Goal: Information Seeking & Learning: Learn about a topic

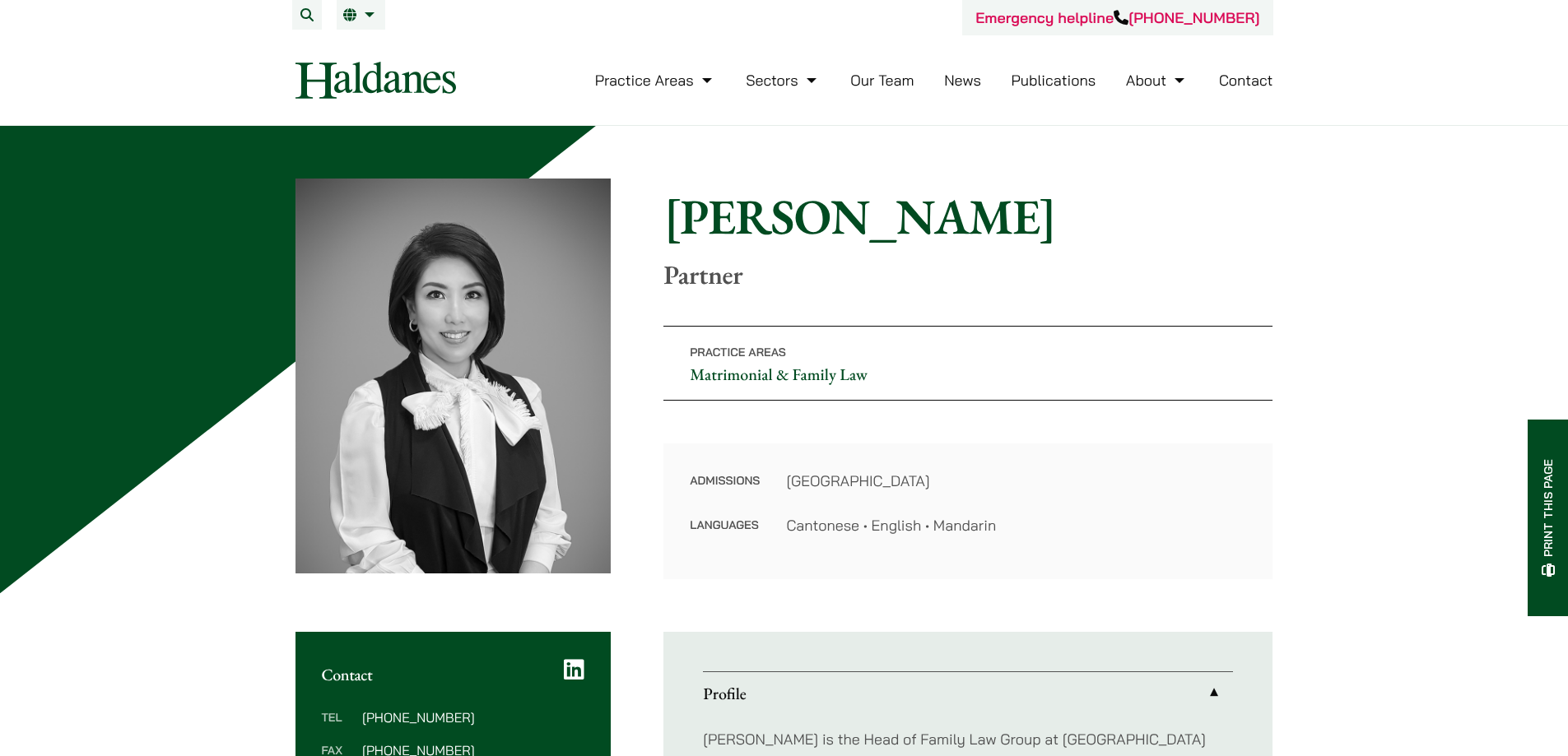
click at [296, 99] on img at bounding box center [376, 79] width 161 height 37
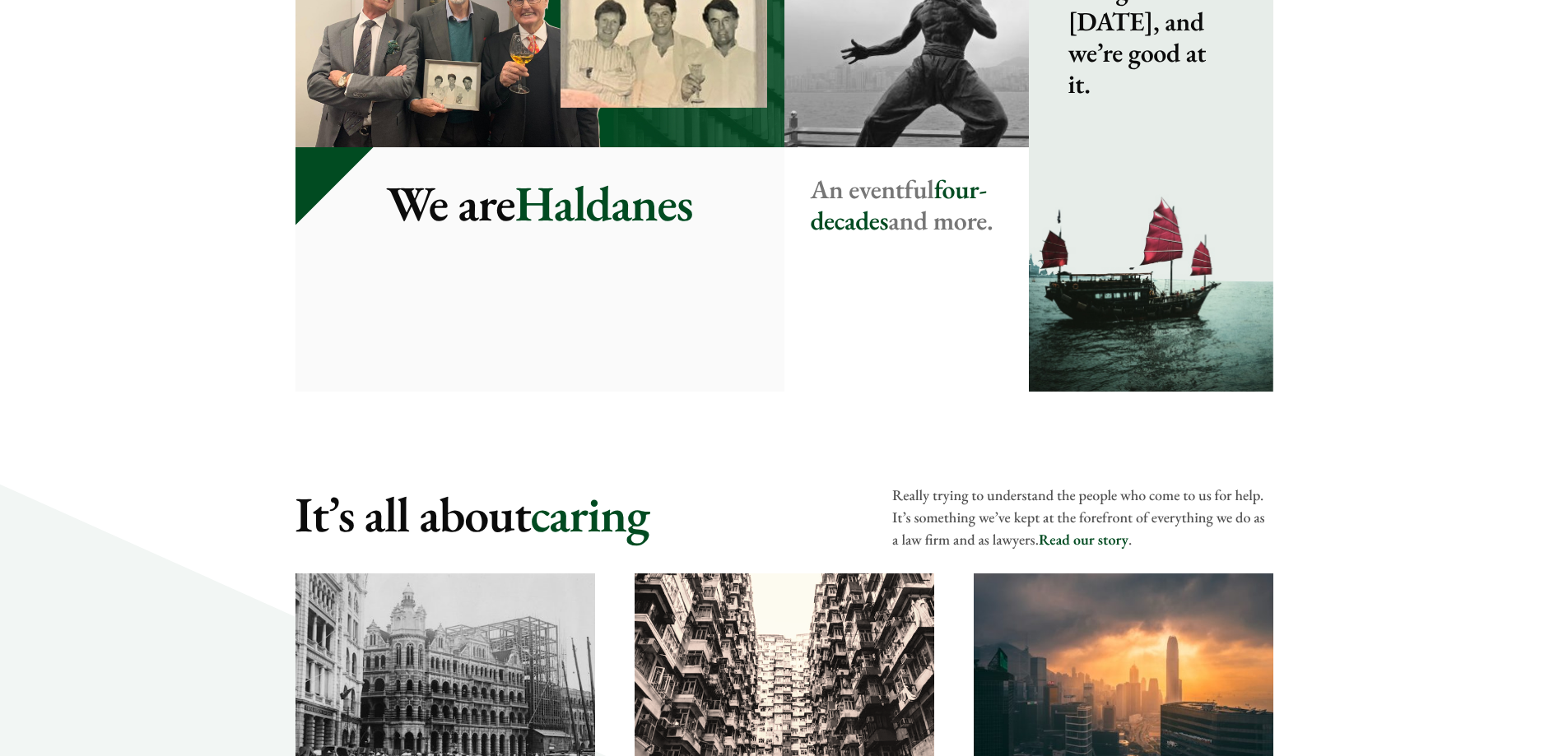
scroll to position [1974, 0]
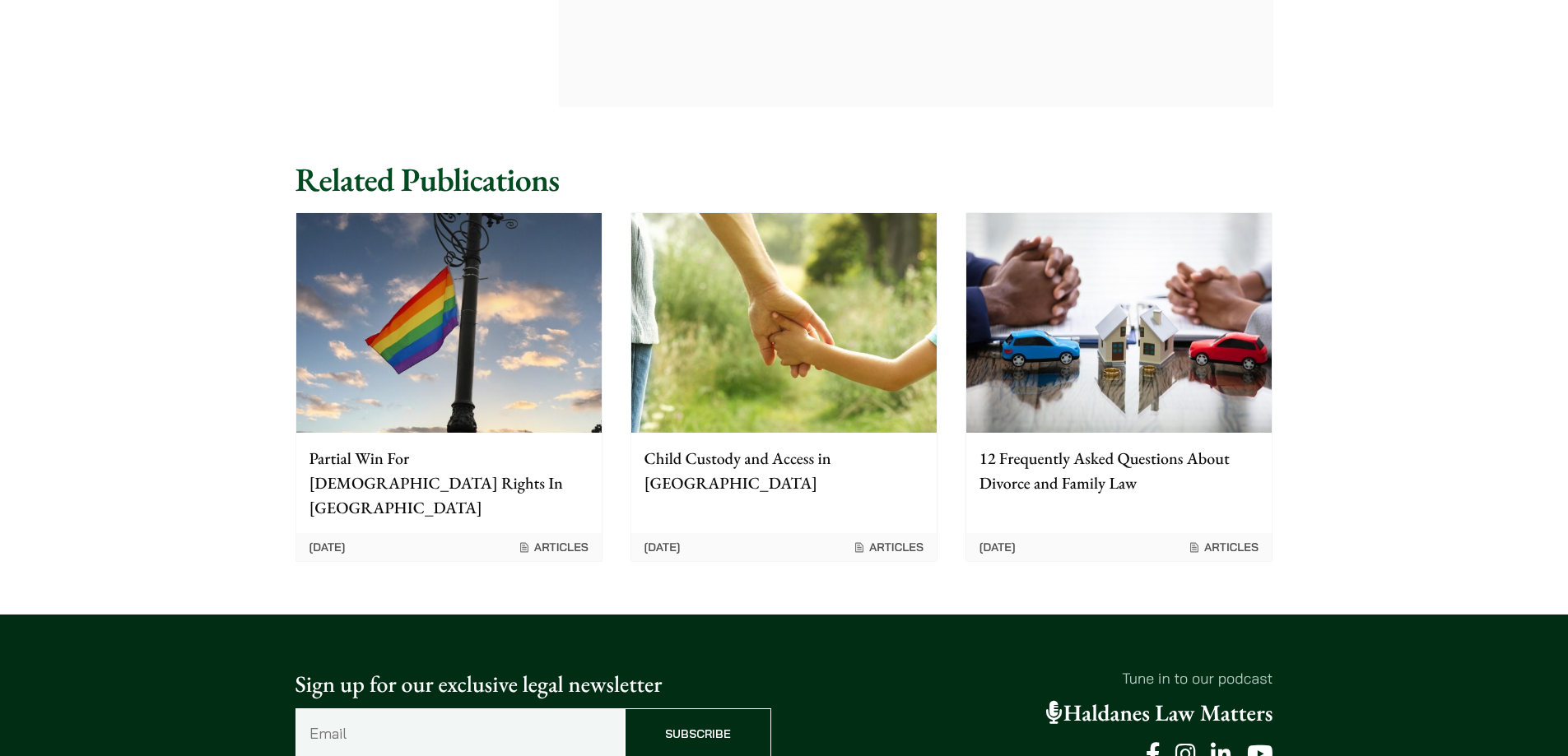
scroll to position [2303, 0]
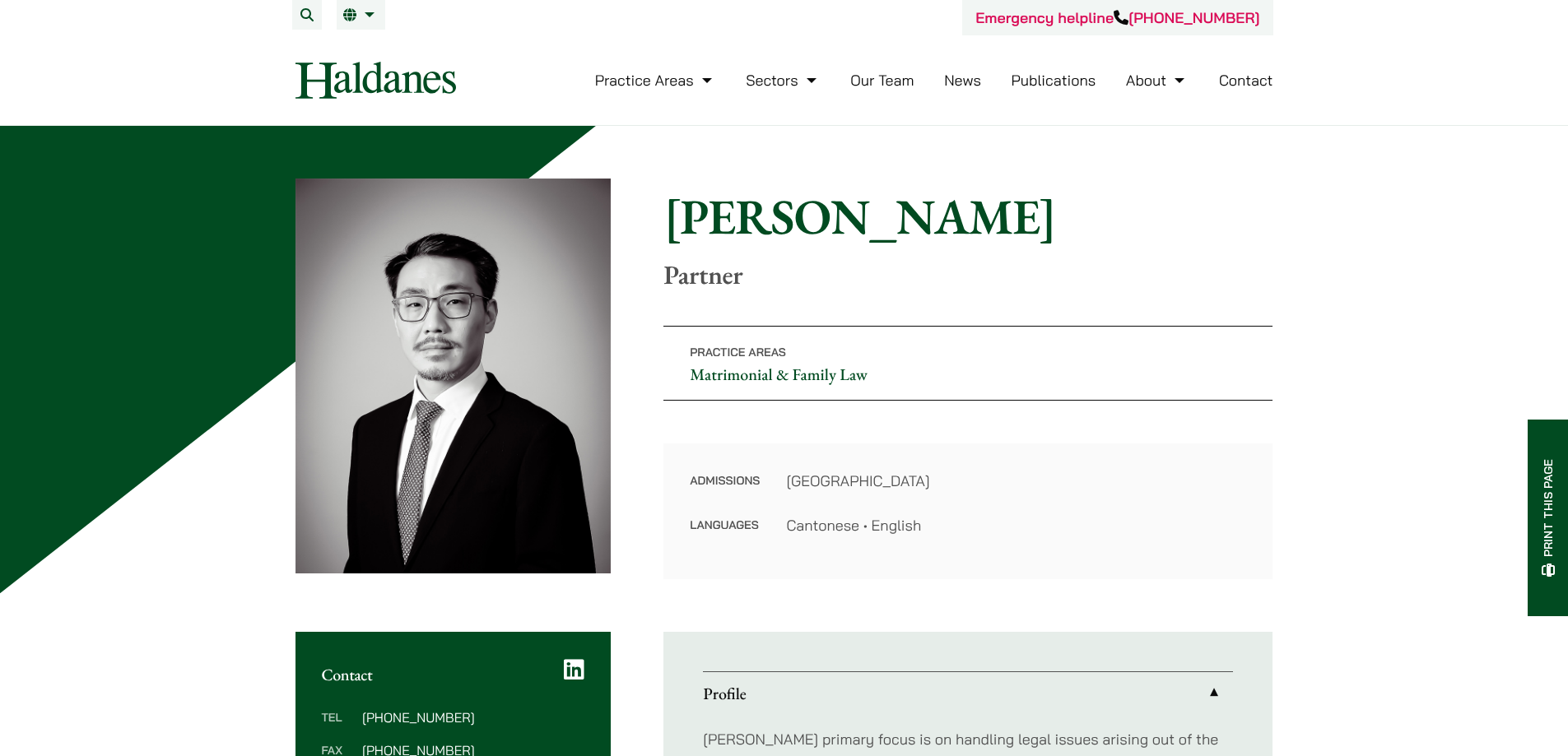
click at [1288, 99] on div "Practice Areas Antitrust and Competition Law Civil Litigation & Dispute Resolut…" at bounding box center [784, 79] width 1006 height 37
click at [0, 0] on button "Open menu" at bounding box center [0, 0] width 0 height 0
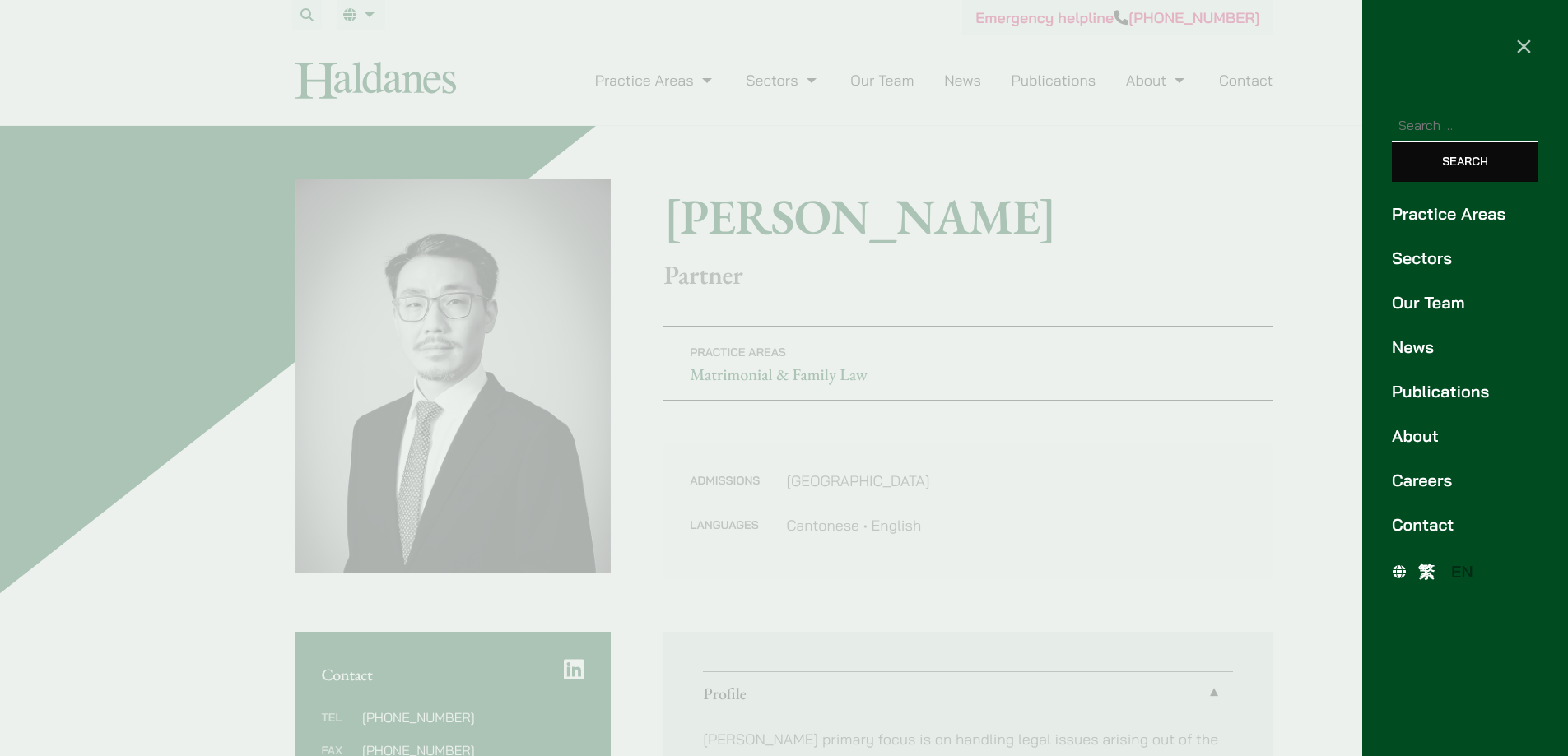
scroll to position [411, 0]
click at [1472, 315] on link "Our Team" at bounding box center [1465, 302] width 146 height 25
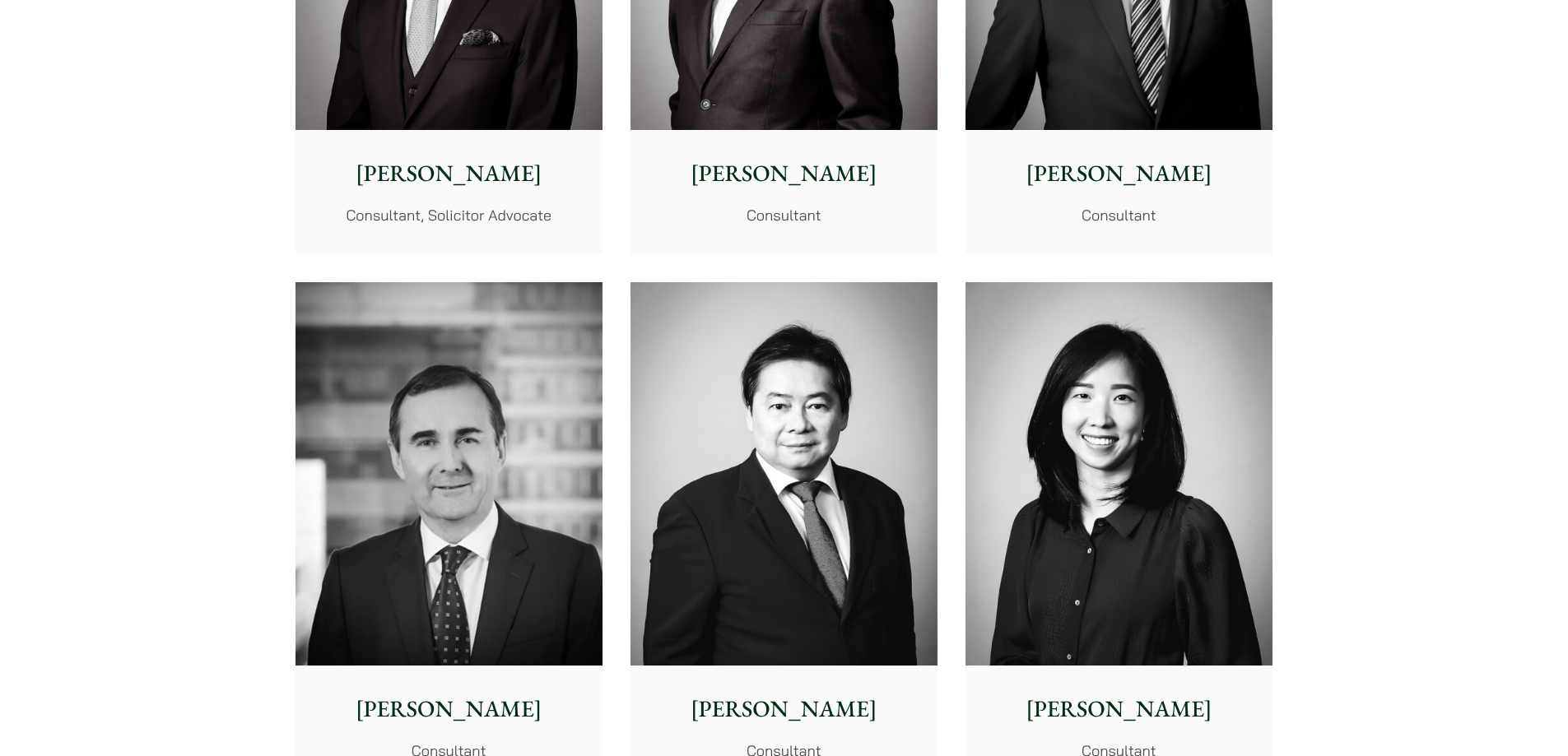
scroll to position [7898, 0]
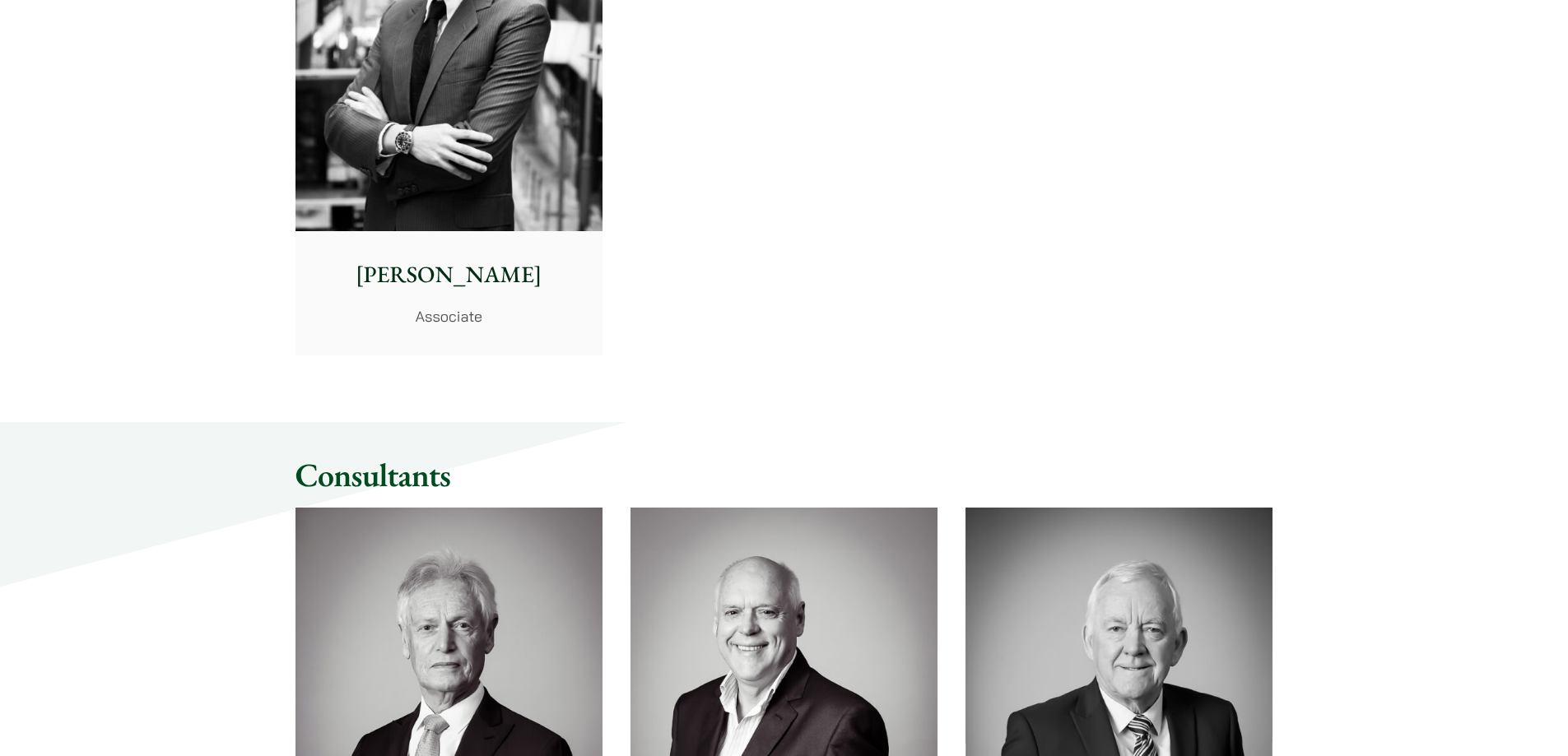
scroll to position [7157, 0]
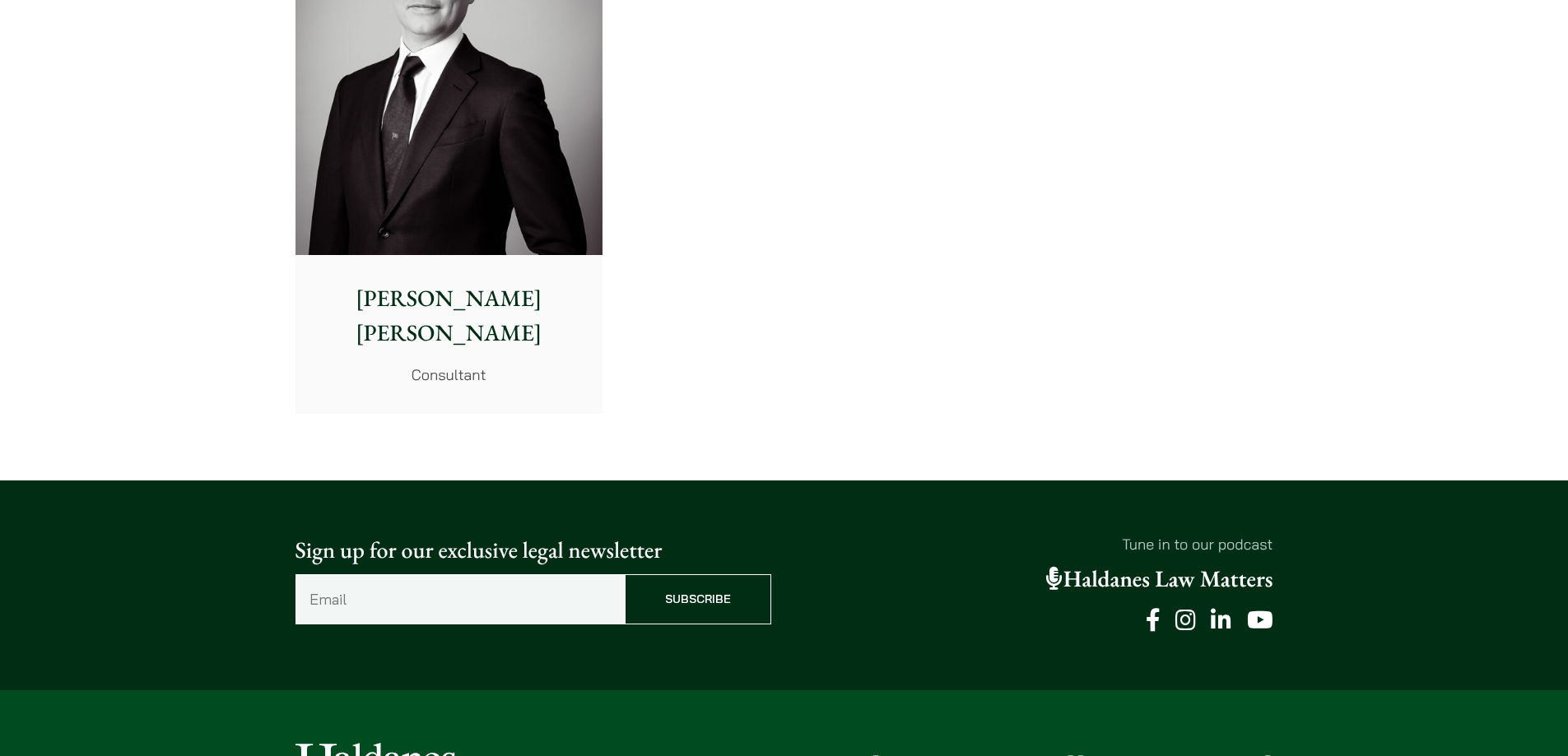
scroll to position [8885, 0]
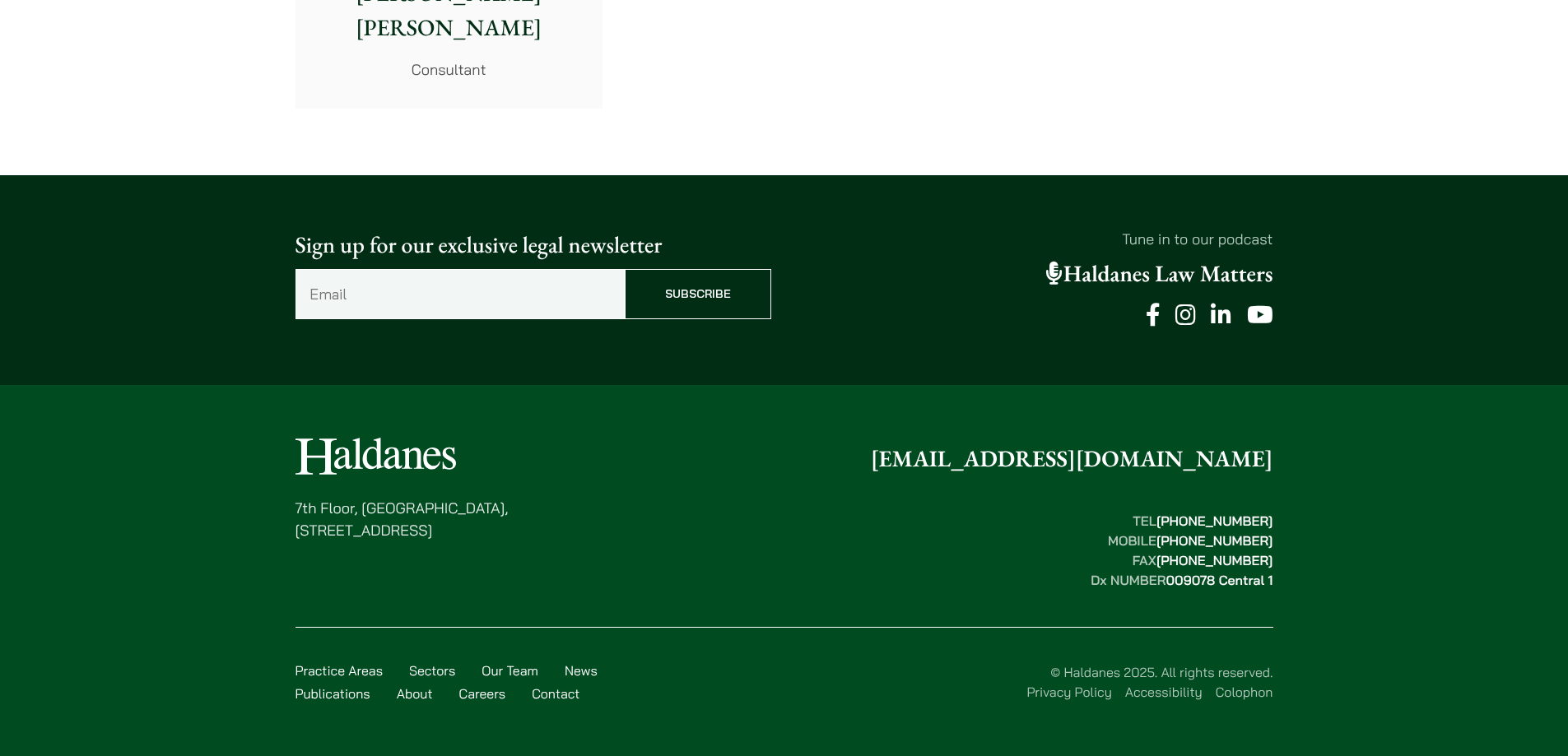
scroll to position [9215, 0]
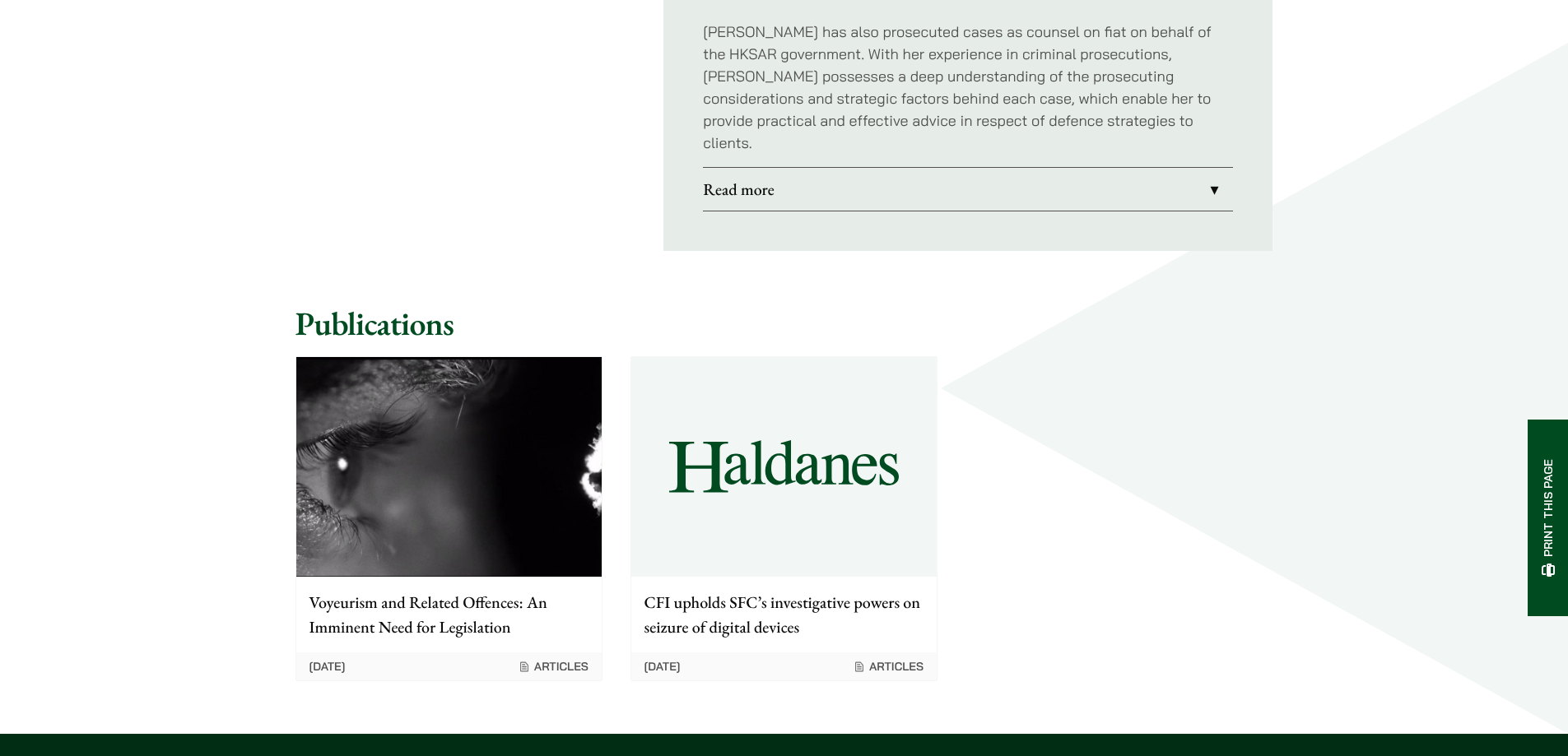
scroll to position [1645, 0]
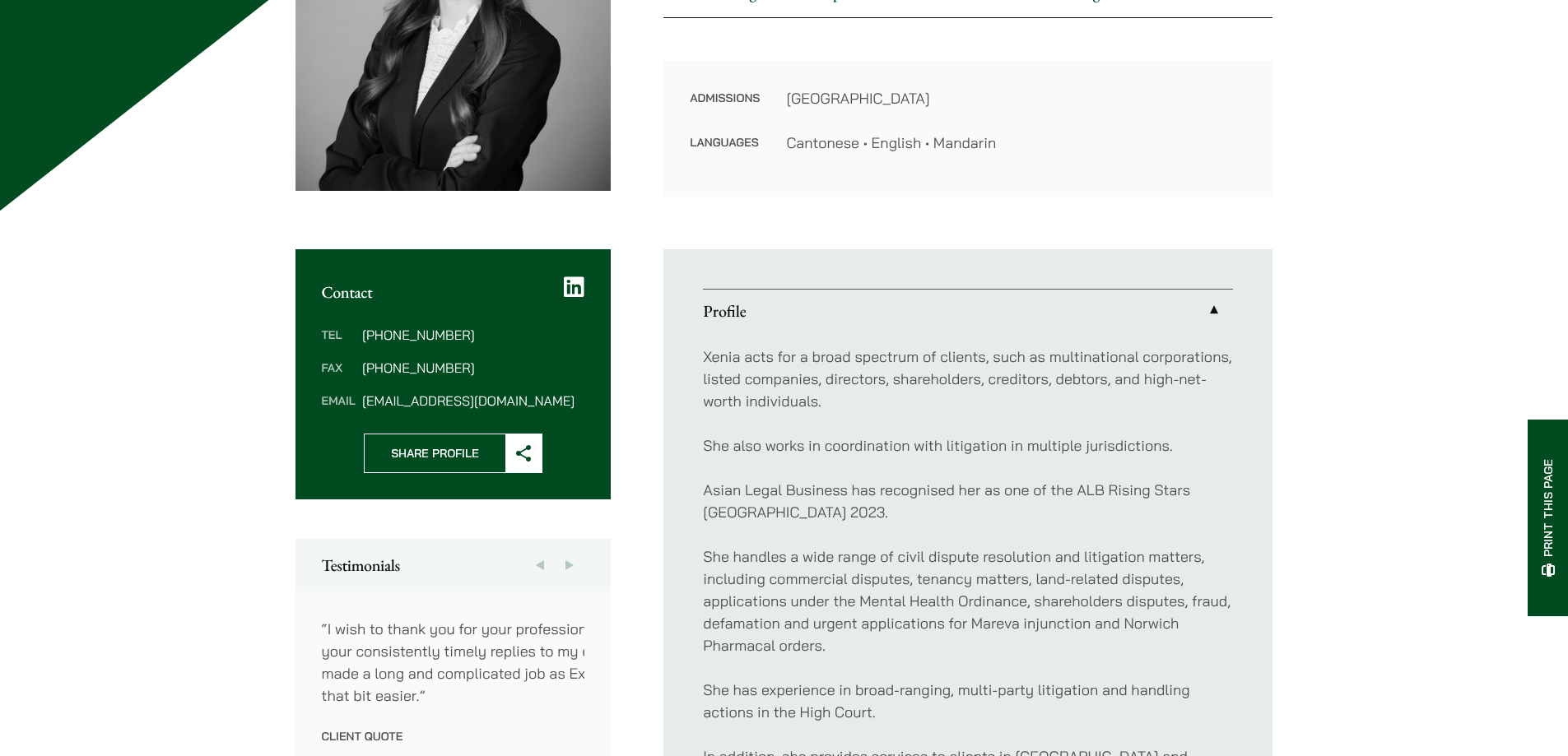
scroll to position [247, 0]
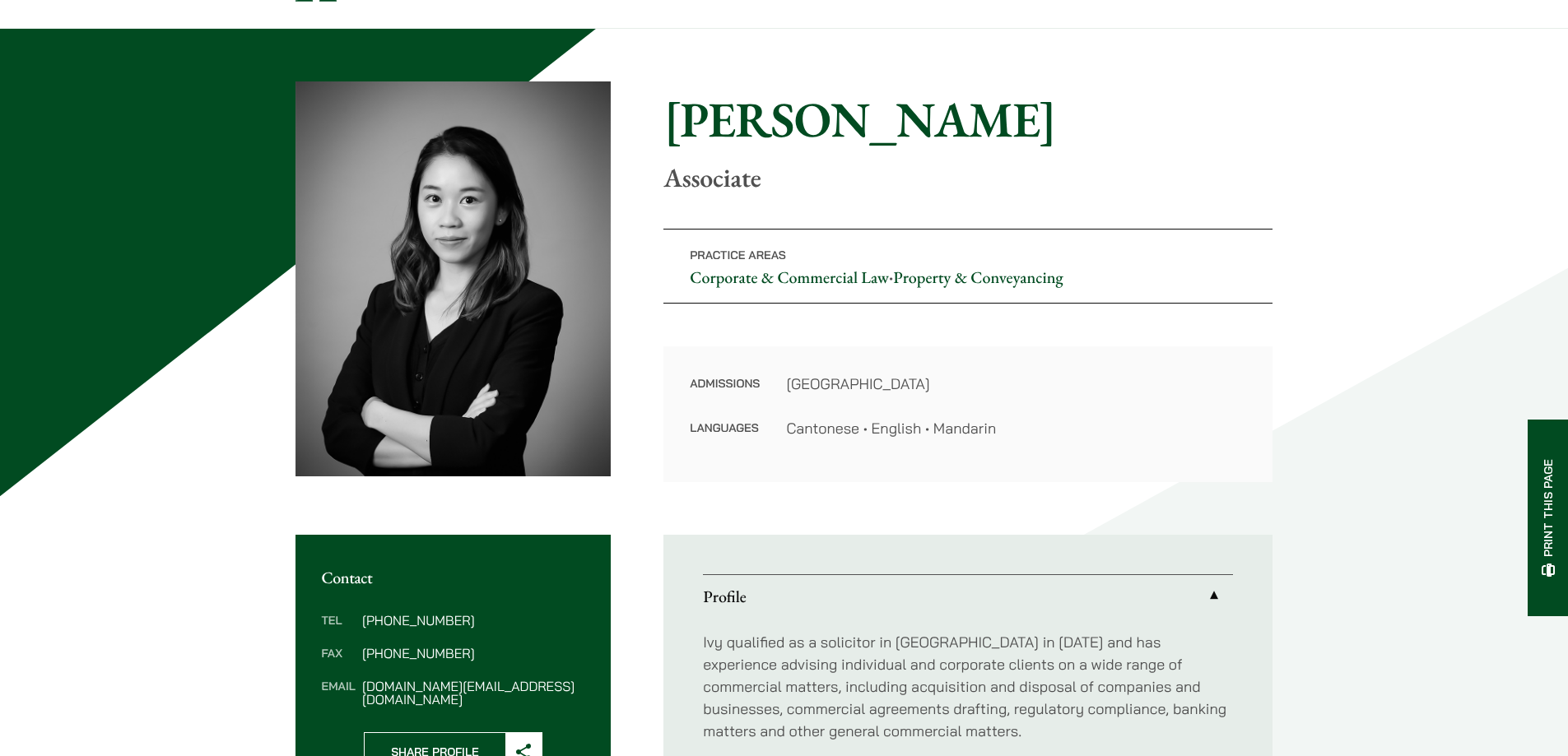
scroll to position [247, 0]
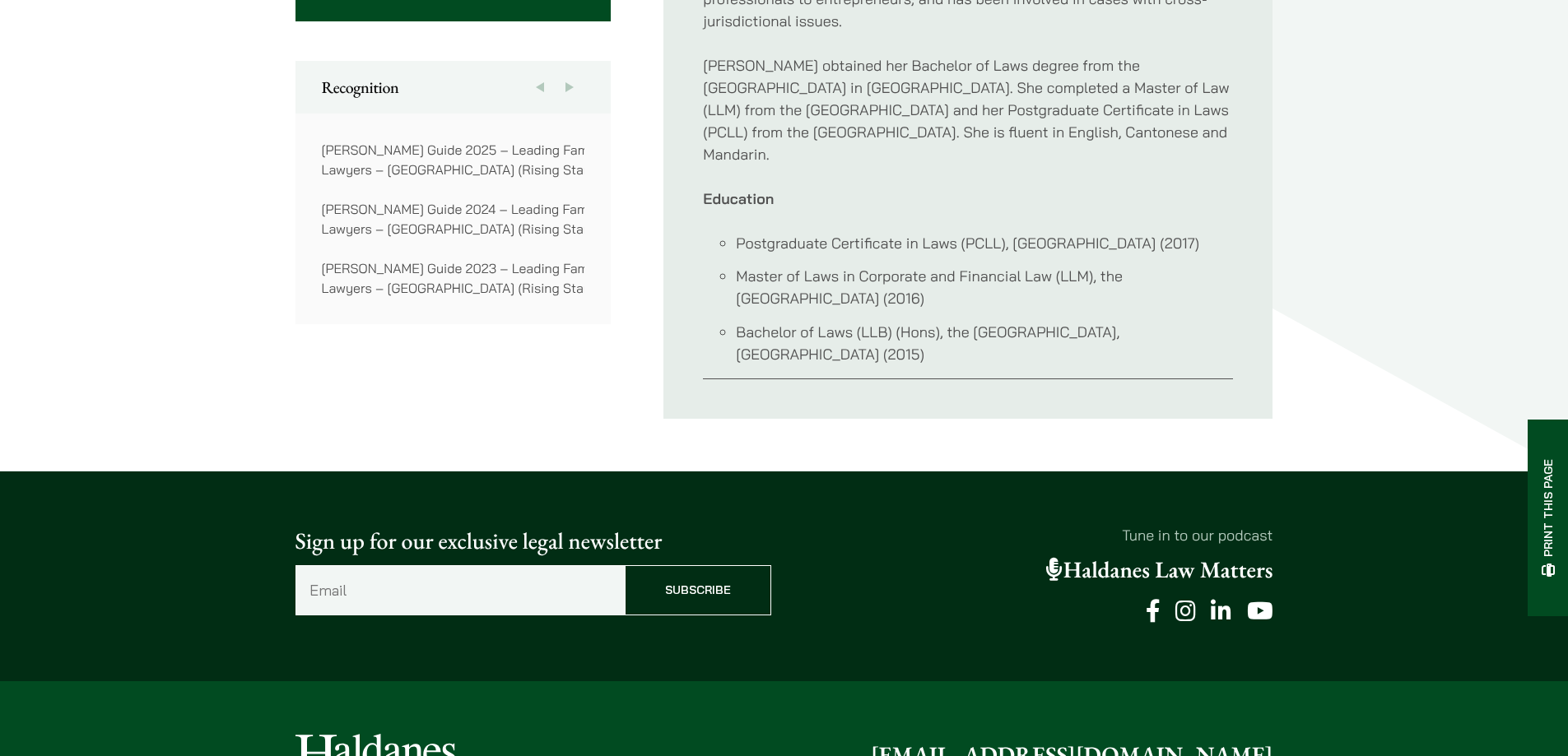
scroll to position [905, 0]
